Goal: Information Seeking & Learning: Learn about a topic

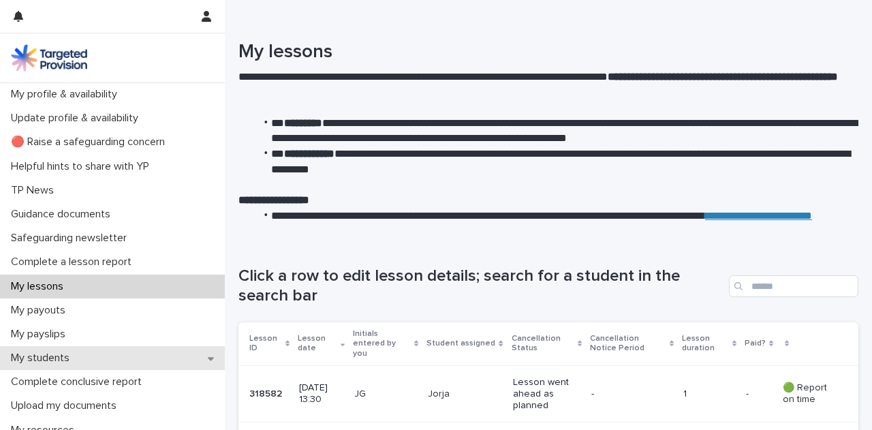
click at [132, 354] on div "My students" at bounding box center [112, 358] width 225 height 24
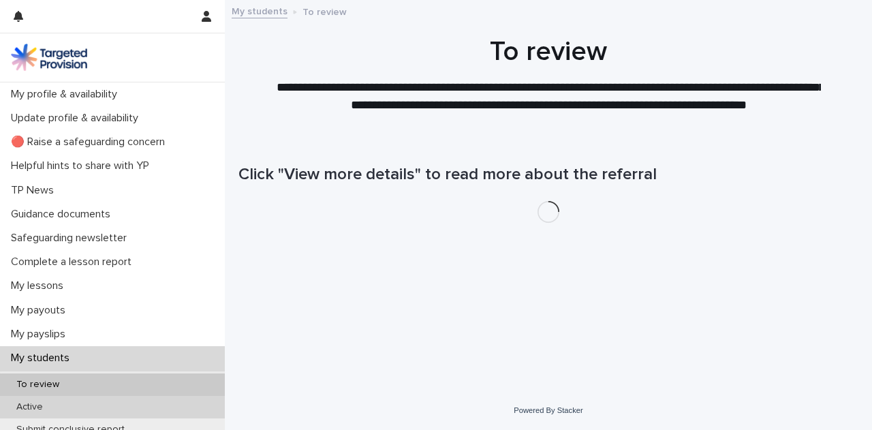
click at [129, 402] on div "Active" at bounding box center [112, 407] width 225 height 22
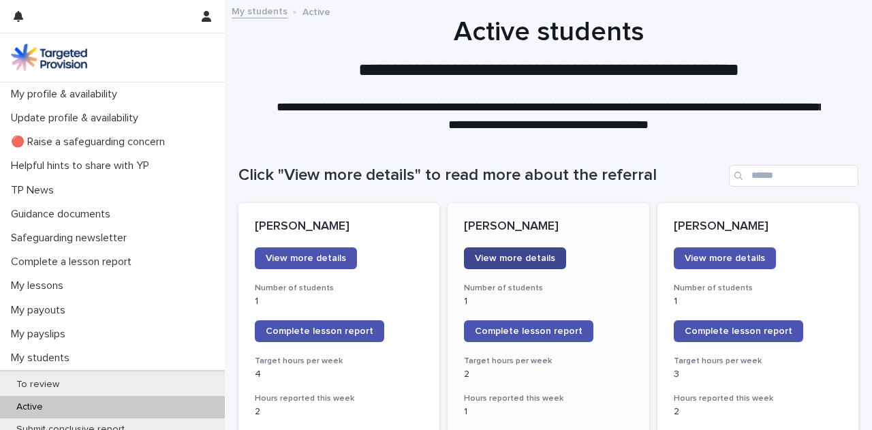
click at [503, 260] on span "View more details" at bounding box center [515, 258] width 80 height 10
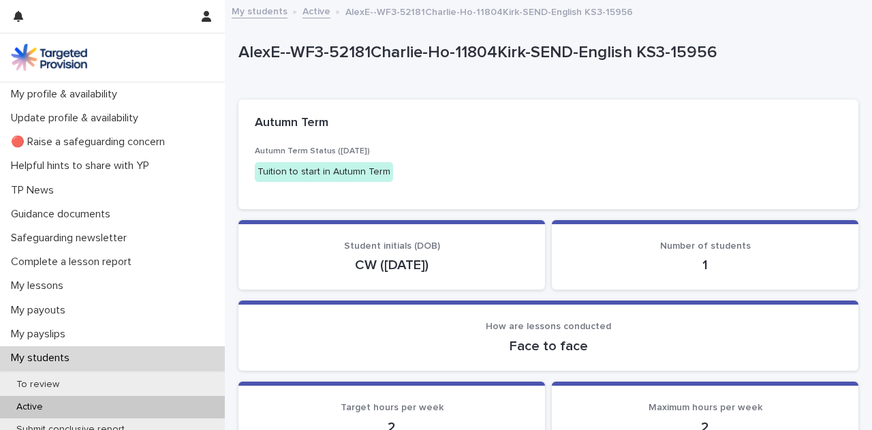
click at [563, 106] on div "Autumn Term" at bounding box center [548, 123] width 620 height 48
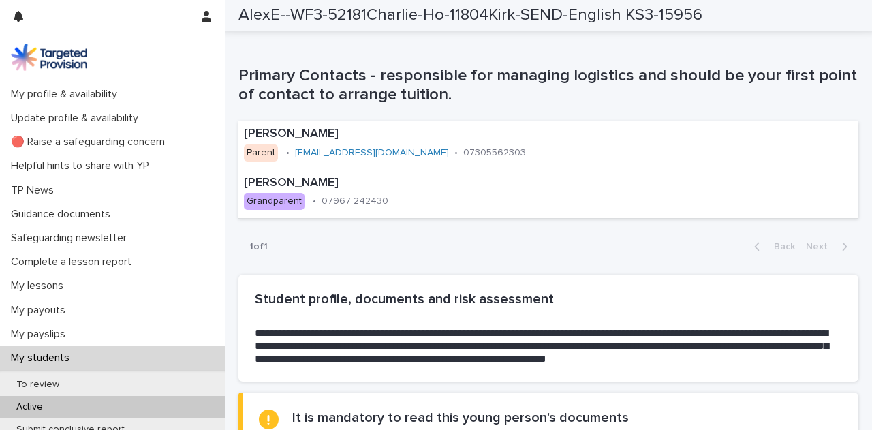
scroll to position [954, 0]
